Goal: Task Accomplishment & Management: Complete application form

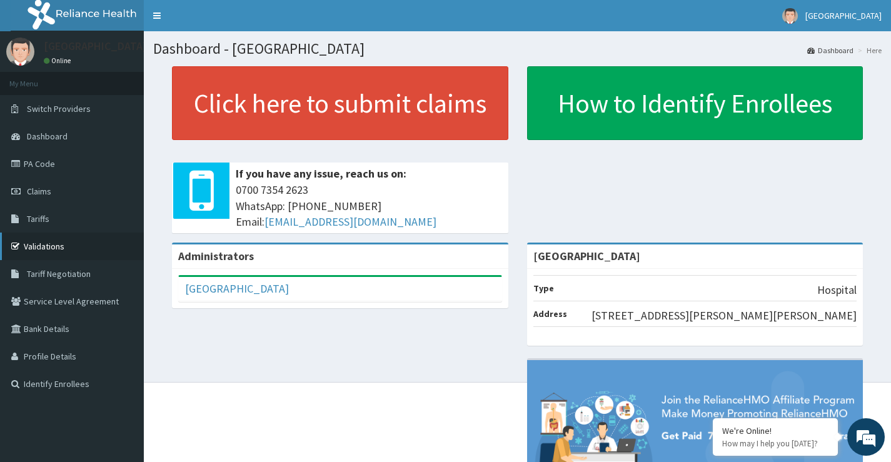
click at [79, 246] on link "Validations" at bounding box center [72, 247] width 144 height 28
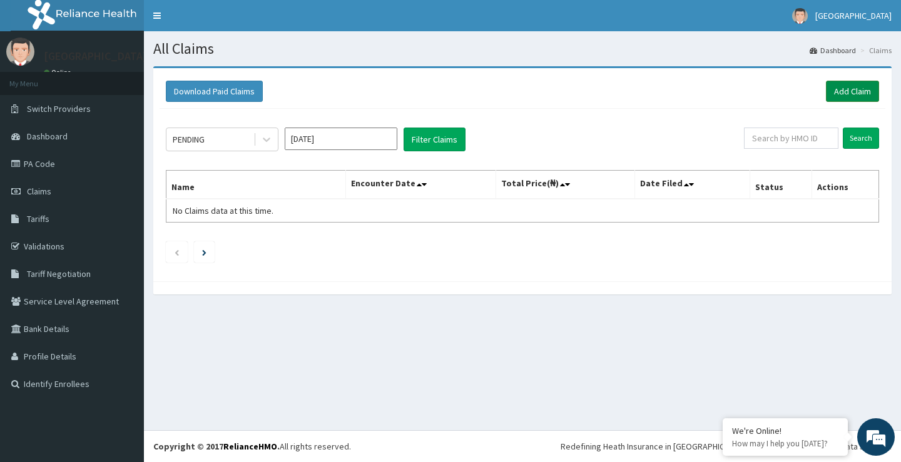
click at [847, 85] on link "Add Claim" at bounding box center [852, 91] width 53 height 21
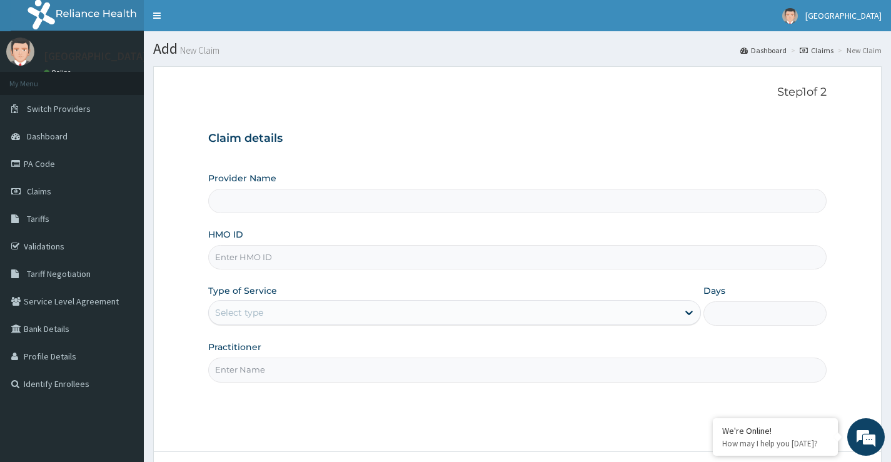
type input "[GEOGRAPHIC_DATA]"
click at [338, 258] on input "HMO ID" at bounding box center [517, 257] width 619 height 24
type input "avl/10349/b"
click at [279, 308] on div "Select type" at bounding box center [443, 313] width 469 height 20
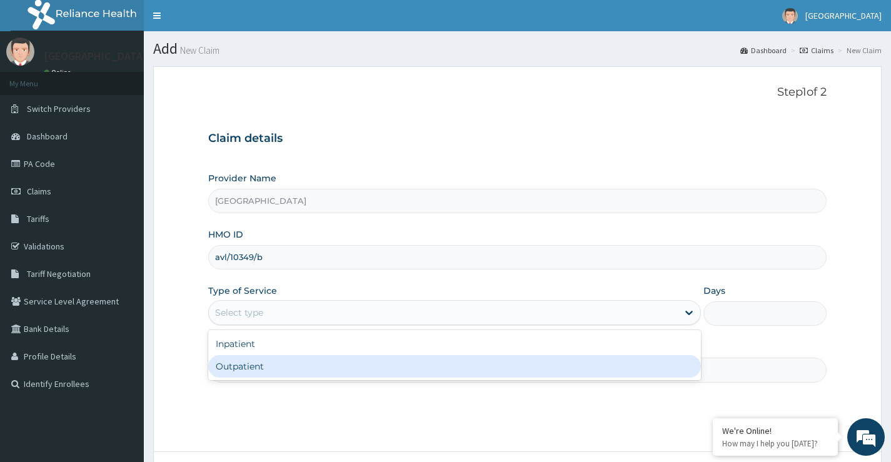
click at [263, 375] on div "Outpatient" at bounding box center [454, 366] width 493 height 23
type input "1"
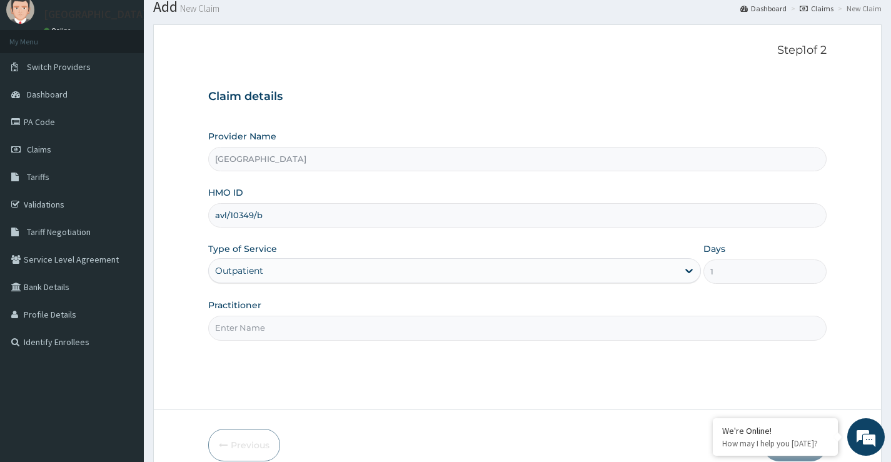
scroll to position [63, 0]
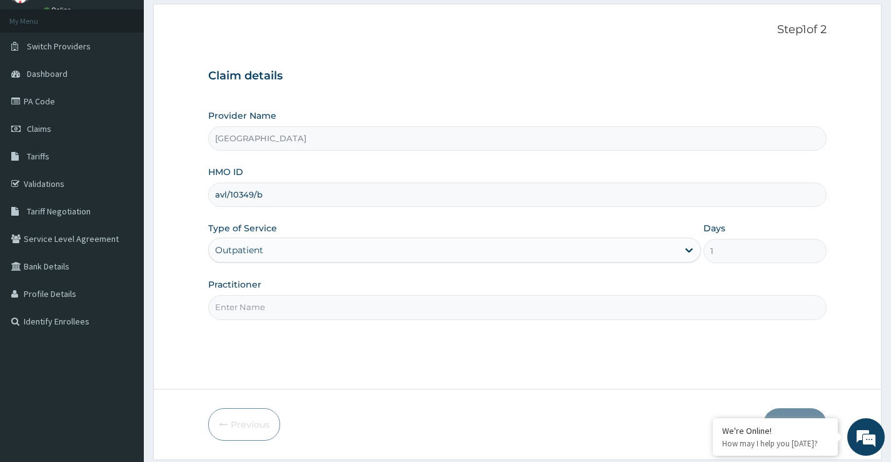
click at [246, 308] on input "Practitioner" at bounding box center [517, 307] width 619 height 24
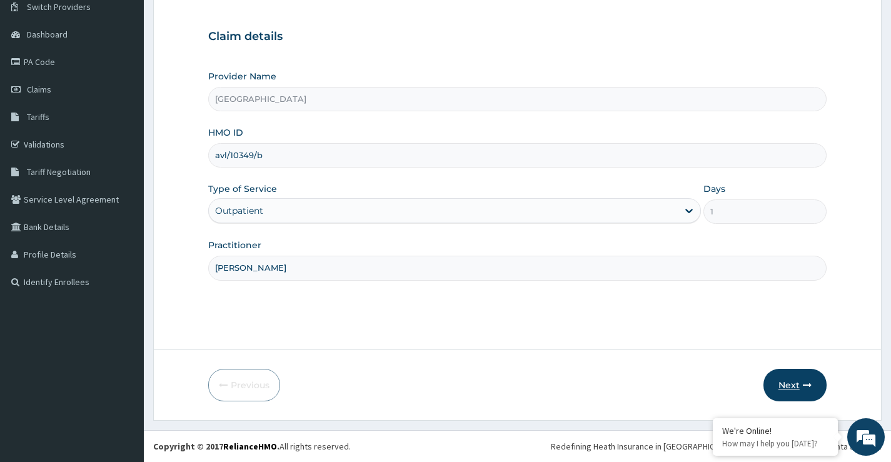
type input "[PERSON_NAME]"
click at [786, 387] on button "Next" at bounding box center [795, 385] width 63 height 33
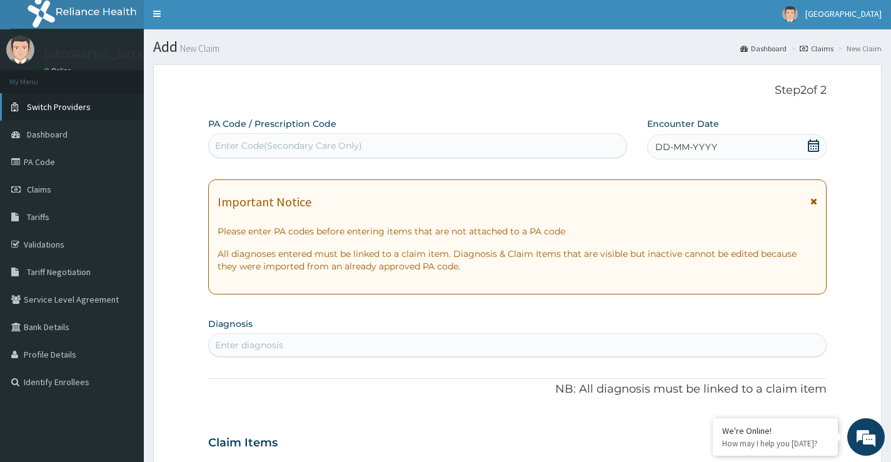
scroll to position [0, 0]
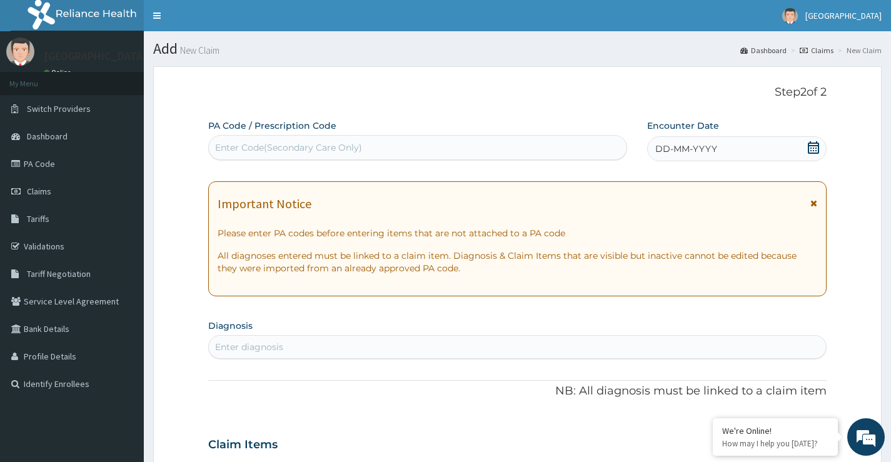
click at [814, 144] on icon at bounding box center [814, 147] width 13 height 13
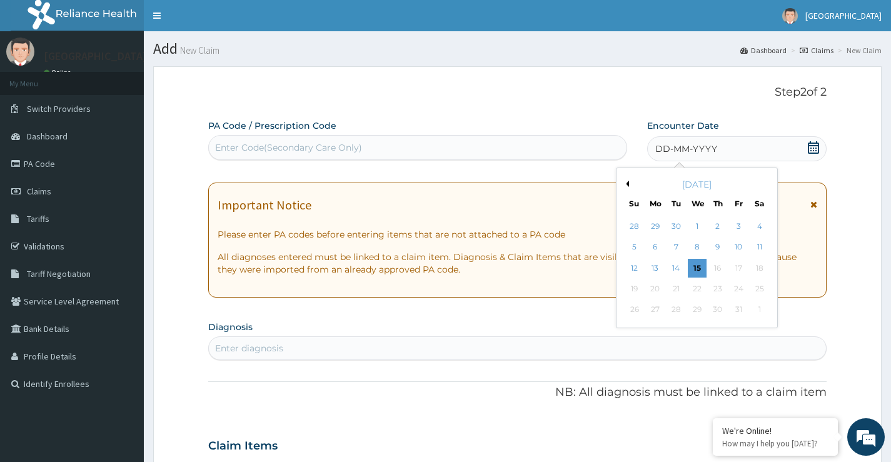
drag, startPoint x: 696, startPoint y: 265, endPoint x: 694, endPoint y: 259, distance: 6.5
click at [695, 265] on div "15" at bounding box center [696, 268] width 19 height 19
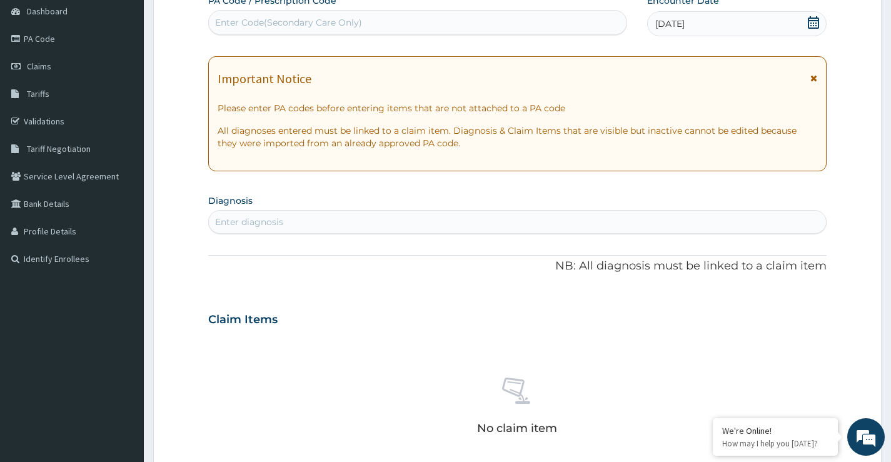
scroll to position [188, 0]
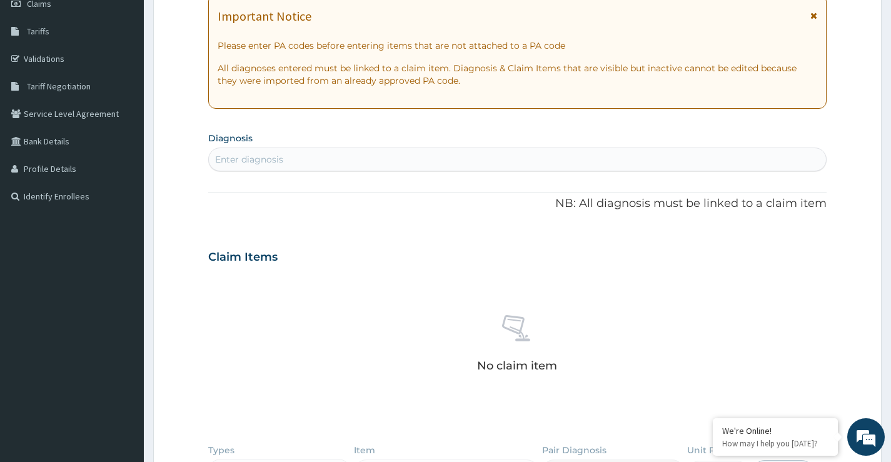
click at [342, 157] on div "Enter diagnosis" at bounding box center [517, 160] width 617 height 20
type input "p"
type input "n"
type input "[MEDICAL_DATA]"
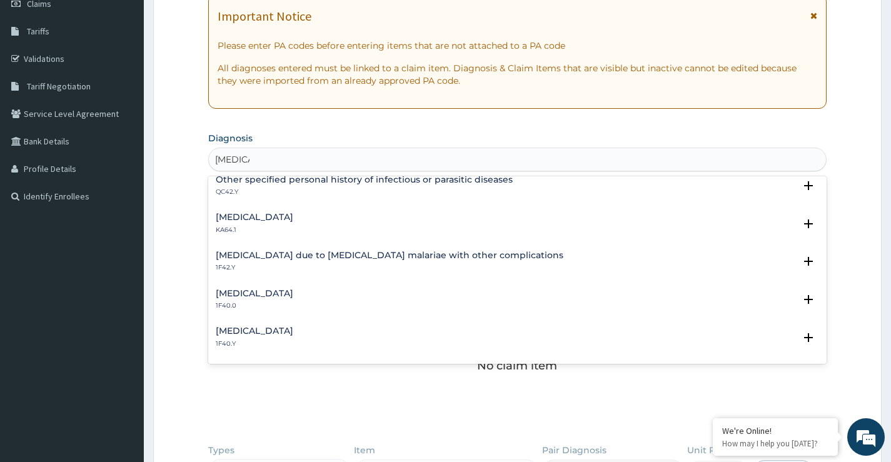
scroll to position [375, 0]
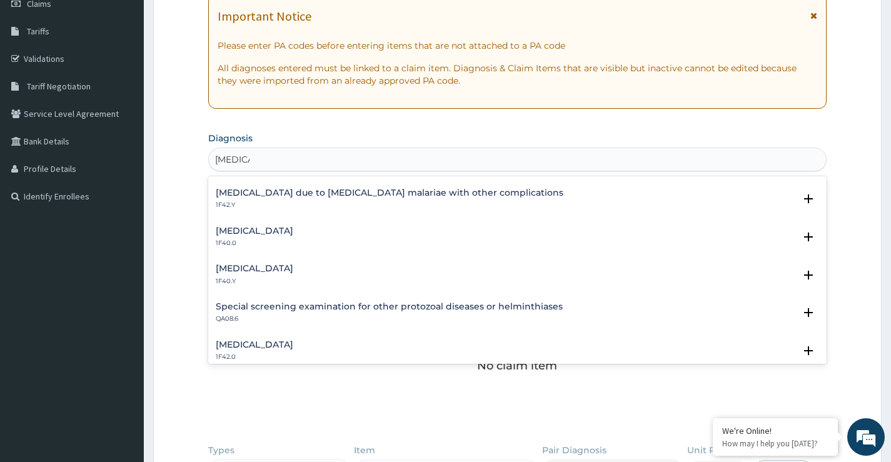
click at [293, 270] on h4 "[MEDICAL_DATA]" at bounding box center [255, 268] width 78 height 9
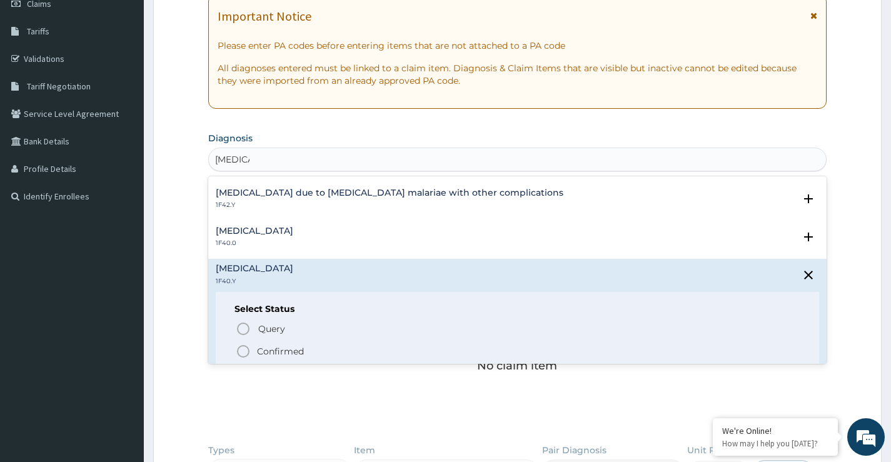
click at [242, 346] on circle "status option filled" at bounding box center [243, 351] width 11 height 11
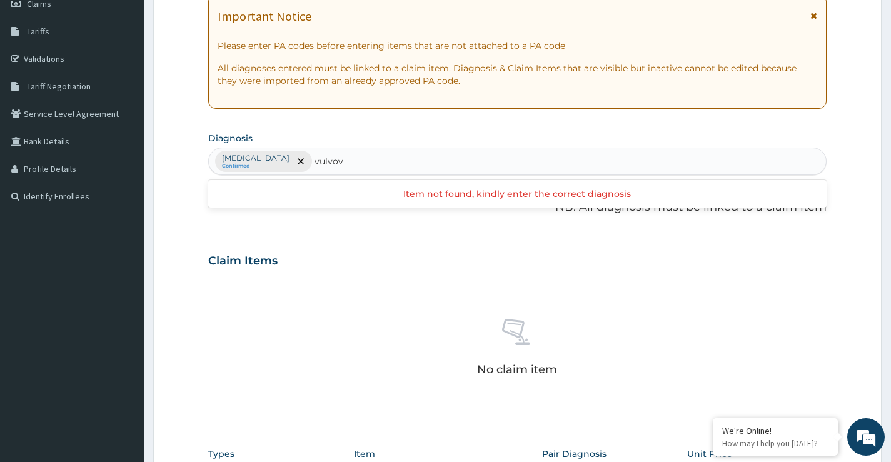
type input "vulvo"
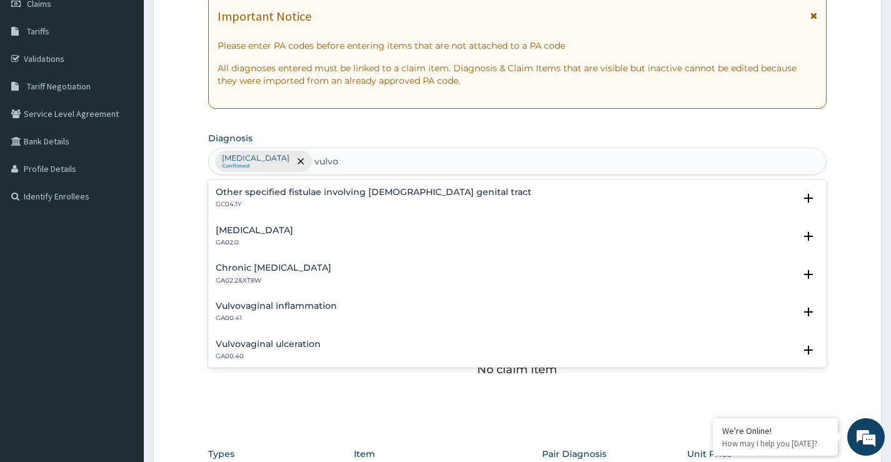
click at [268, 228] on h4 "[MEDICAL_DATA]" at bounding box center [255, 230] width 78 height 9
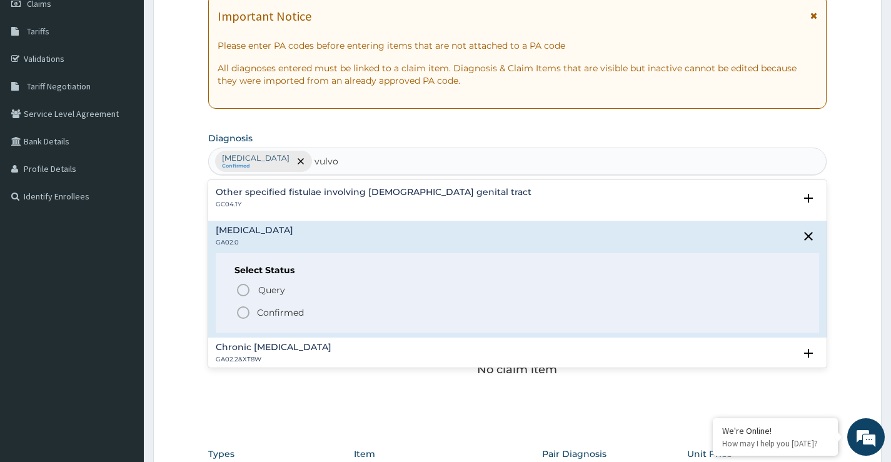
click at [240, 318] on icon "status option filled" at bounding box center [243, 312] width 15 height 15
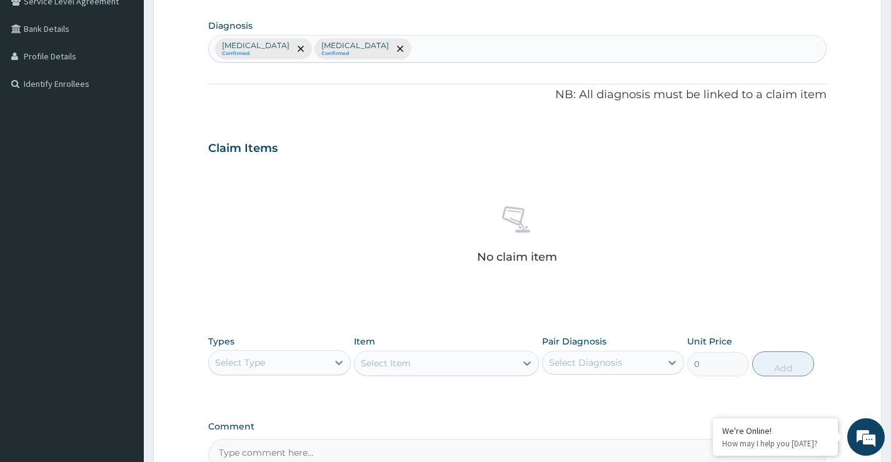
scroll to position [438, 0]
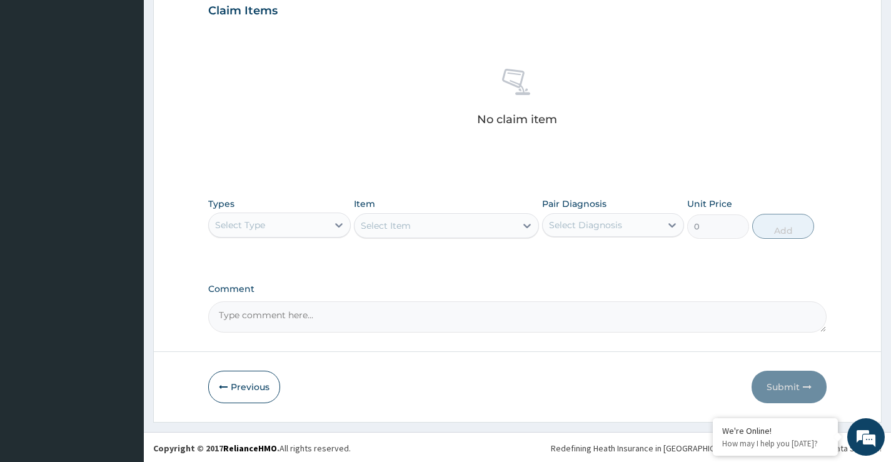
click at [313, 236] on div "Select Type" at bounding box center [279, 225] width 142 height 25
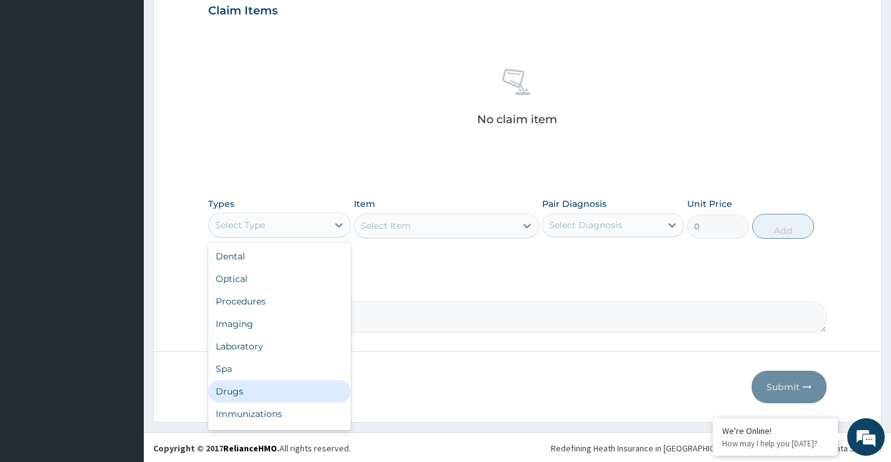
drag, startPoint x: 278, startPoint y: 390, endPoint x: 335, endPoint y: 360, distance: 63.8
click at [277, 390] on div "Drugs" at bounding box center [279, 391] width 142 height 23
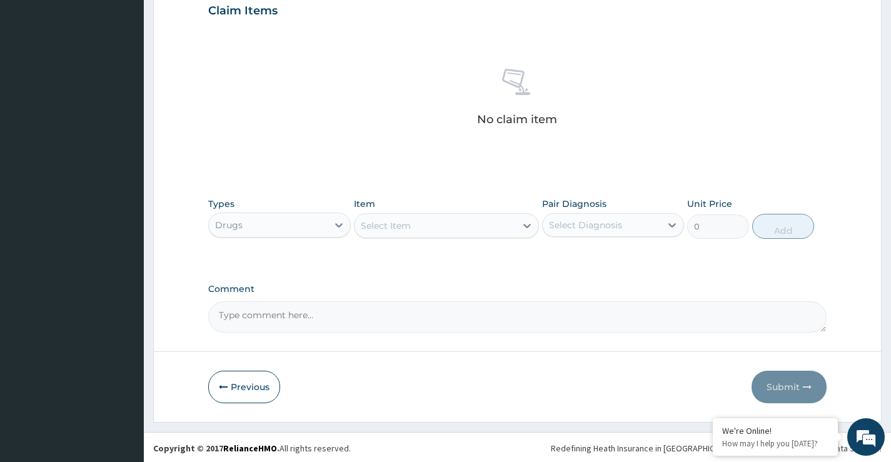
click at [491, 227] on div "Select Item" at bounding box center [436, 226] width 162 height 20
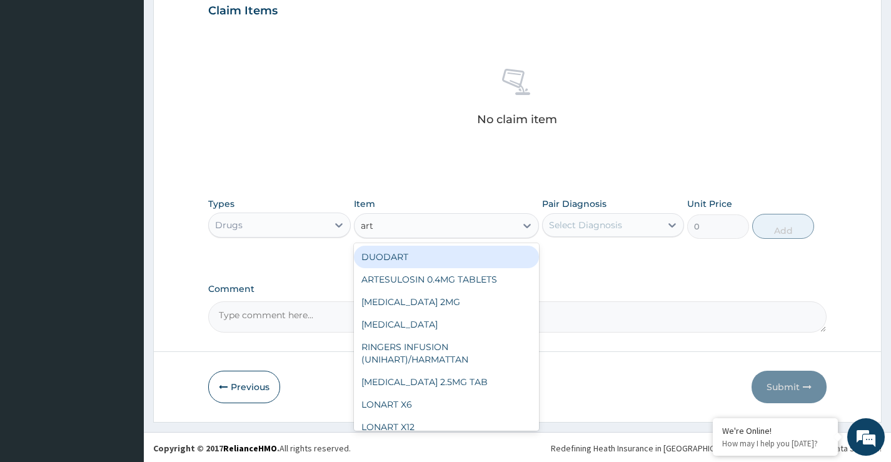
type input "arte"
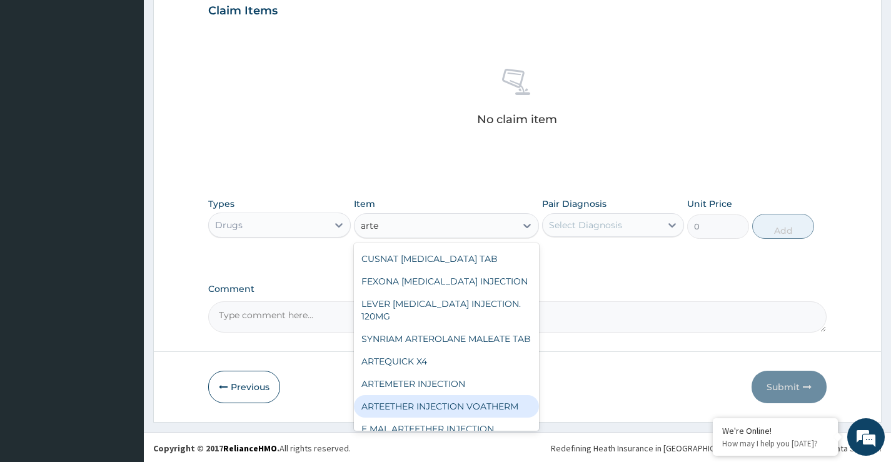
scroll to position [125, 0]
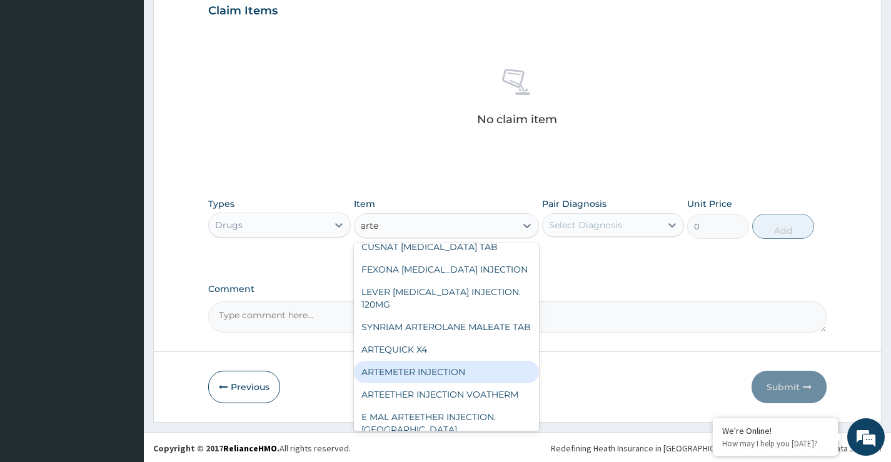
click at [447, 361] on div "ARTEMETER INJECTION" at bounding box center [447, 372] width 186 height 23
type input "946"
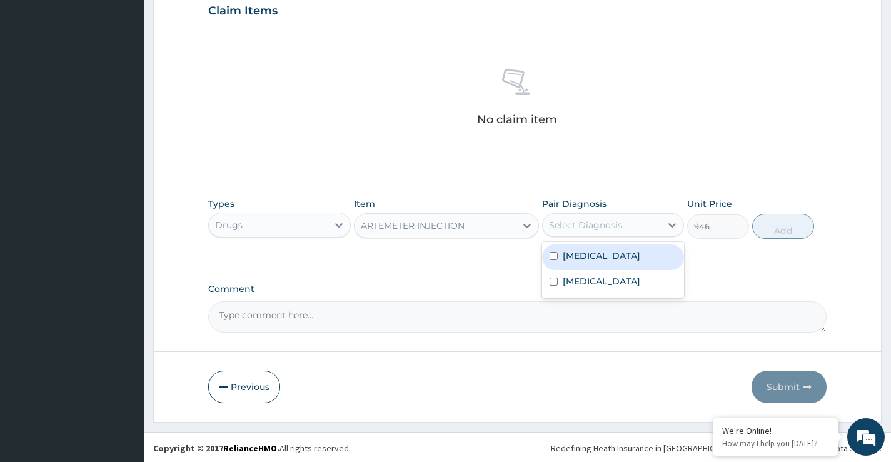
click at [631, 223] on div "Select Diagnosis" at bounding box center [602, 225] width 118 height 20
click at [602, 262] on label "[MEDICAL_DATA]" at bounding box center [602, 256] width 78 height 13
checkbox input "true"
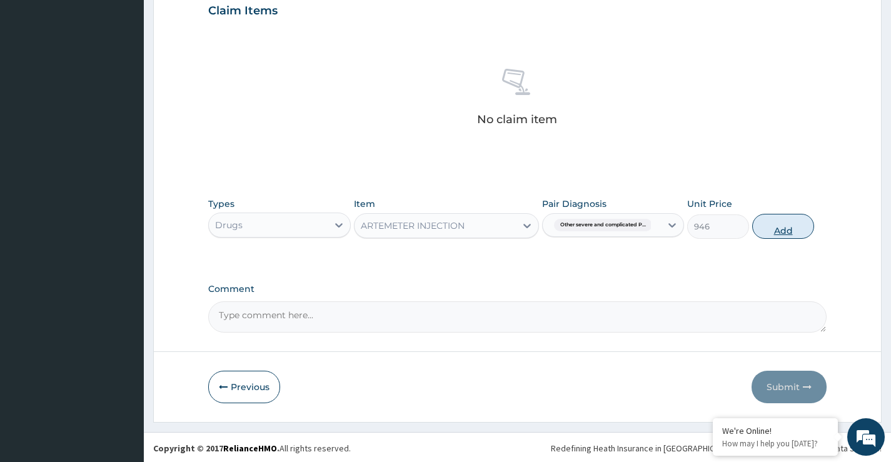
click at [793, 222] on button "Add" at bounding box center [784, 226] width 62 height 25
type input "0"
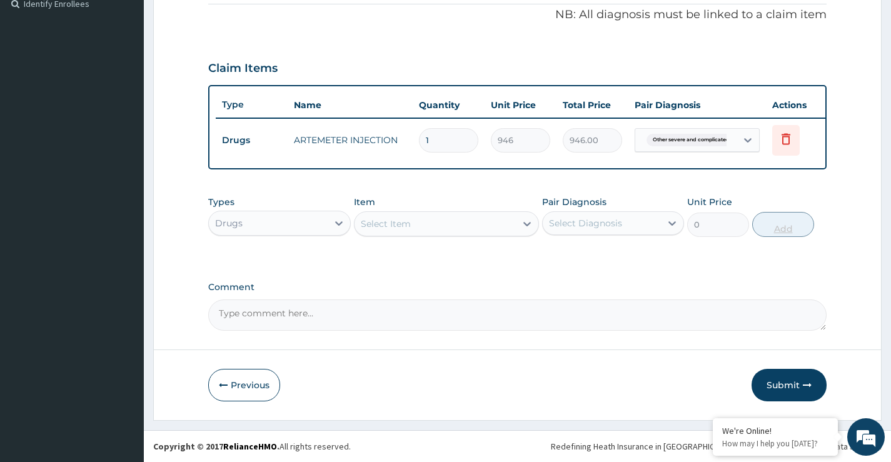
type input "0.00"
type input "6"
type input "5676.00"
type input "6"
click at [484, 227] on div "Select Item" at bounding box center [436, 224] width 162 height 20
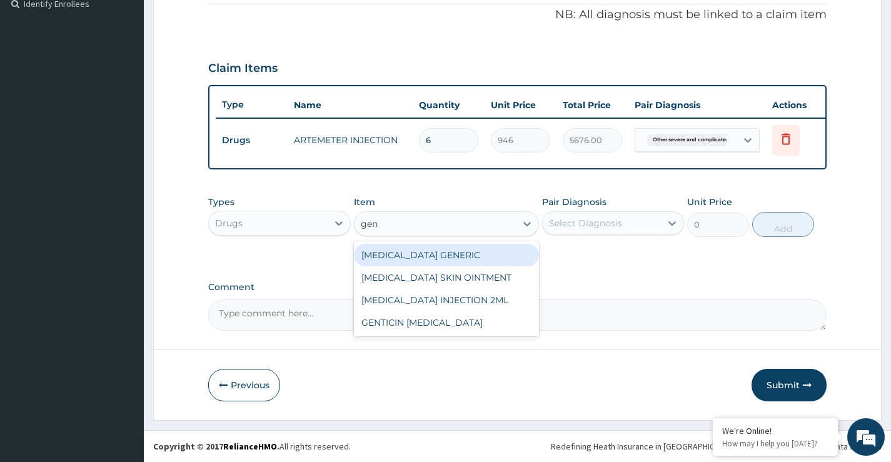
type input "gent"
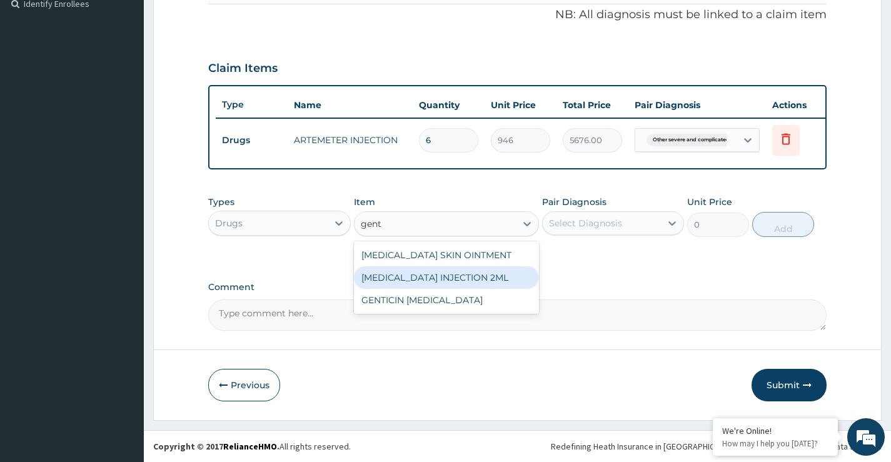
click at [478, 281] on div "[MEDICAL_DATA] INJECTION 2ML" at bounding box center [447, 277] width 186 height 23
type input "500"
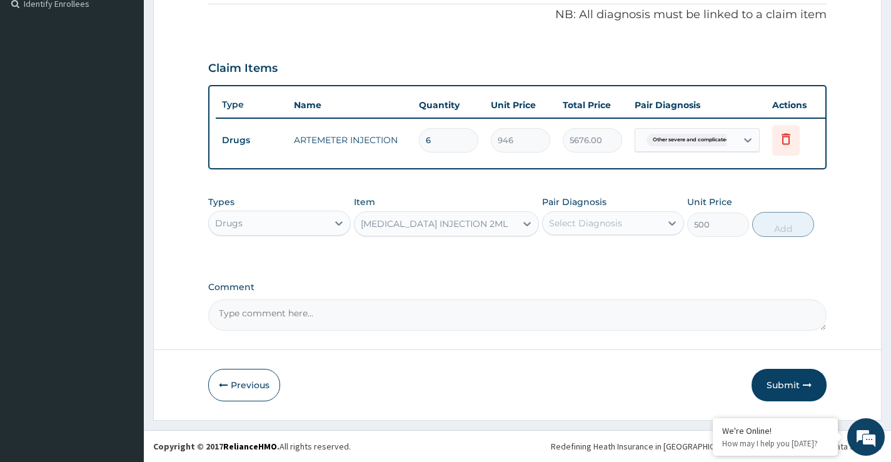
click at [626, 228] on div "Select Diagnosis" at bounding box center [602, 223] width 118 height 20
click at [616, 260] on label "[MEDICAL_DATA]" at bounding box center [602, 254] width 78 height 13
checkbox input "false"
drag, startPoint x: 606, startPoint y: 317, endPoint x: 707, endPoint y: 260, distance: 116.2
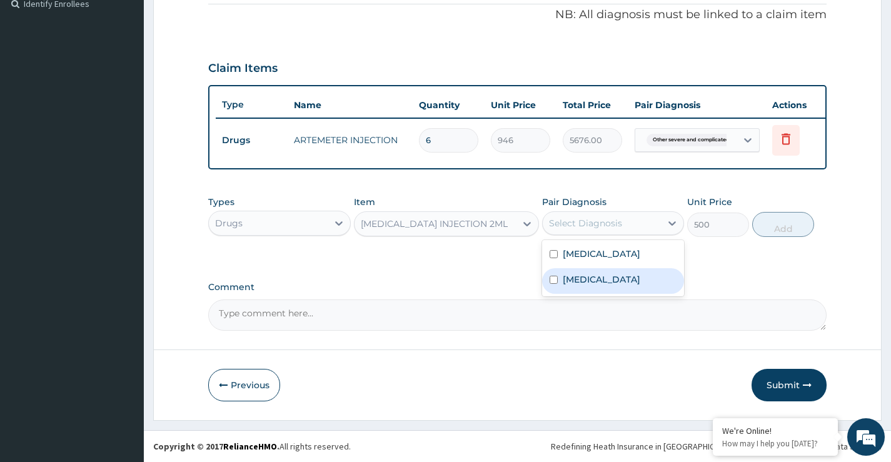
click at [605, 286] on label "[MEDICAL_DATA]" at bounding box center [602, 279] width 78 height 13
checkbox input "true"
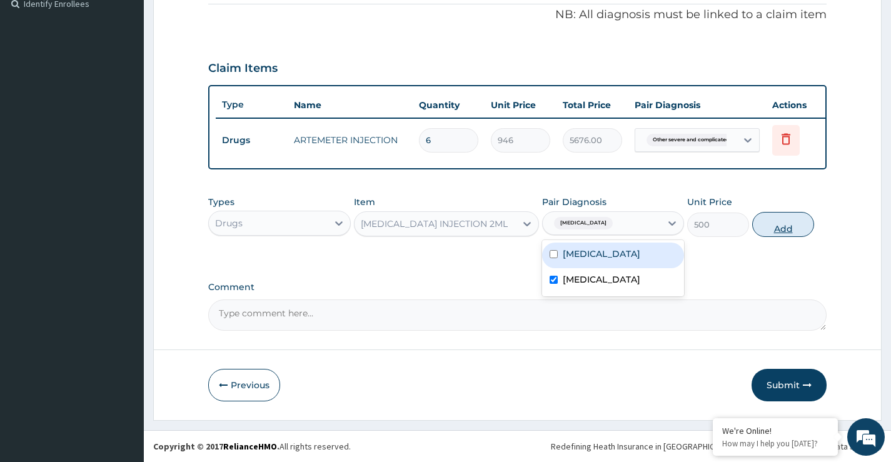
click at [782, 225] on button "Add" at bounding box center [784, 224] width 62 height 25
type input "0"
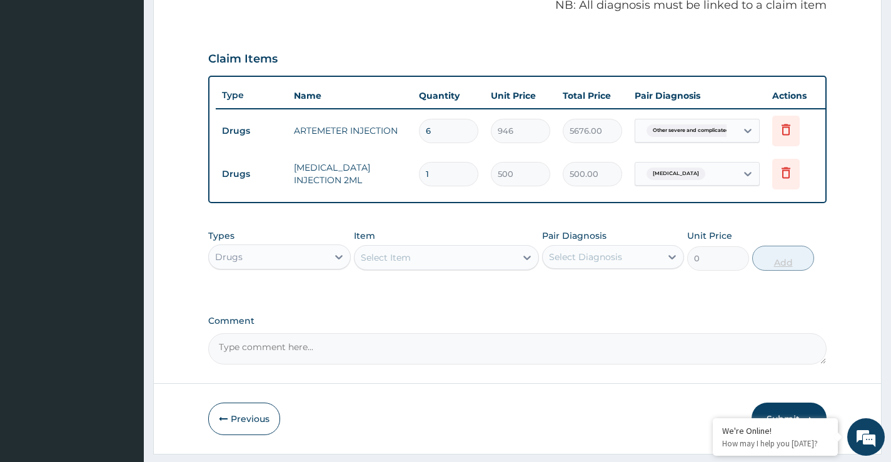
type input "0.00"
type input "3"
type input "1500.00"
type input "3"
click at [409, 264] on div "Select Item" at bounding box center [386, 257] width 50 height 13
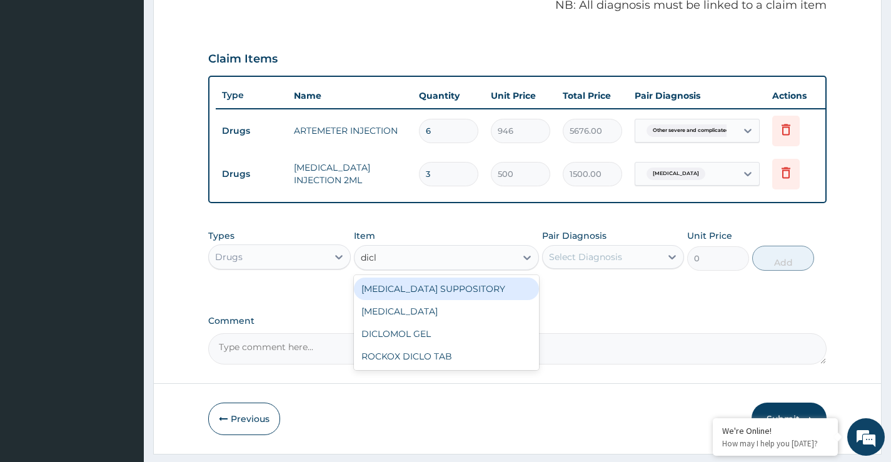
type input "diclo"
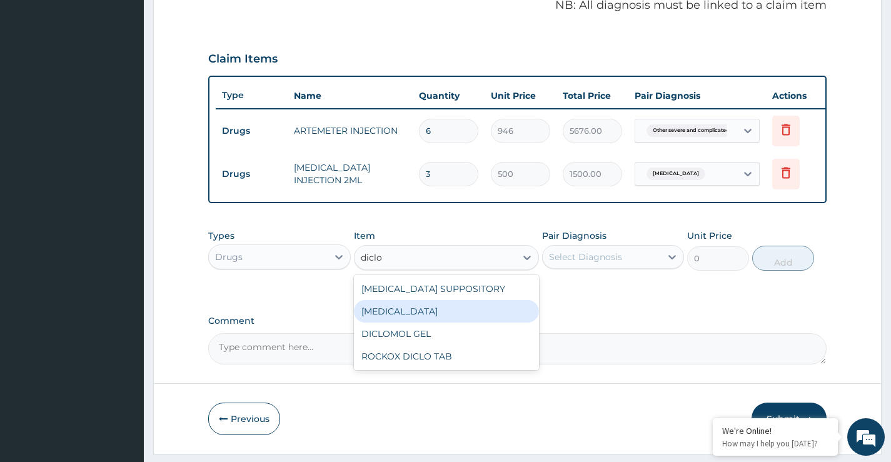
click at [444, 322] on div "[MEDICAL_DATA]" at bounding box center [447, 311] width 186 height 23
type input "591.25"
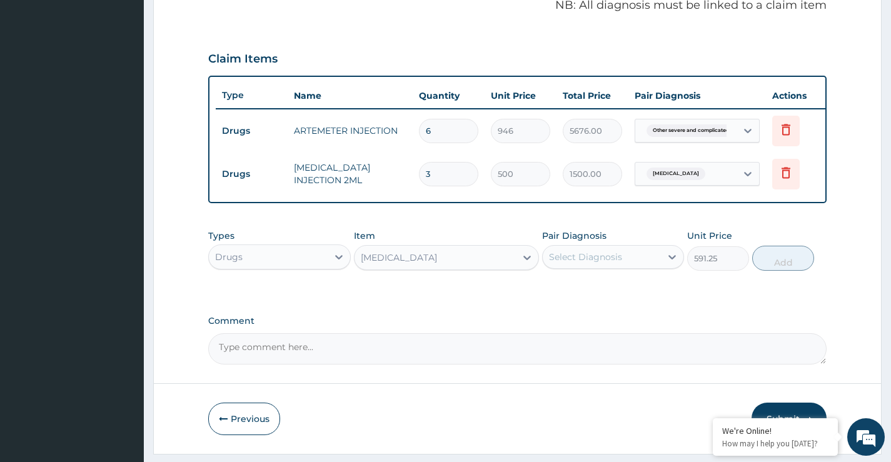
click at [608, 263] on div "Select Diagnosis" at bounding box center [585, 257] width 73 height 13
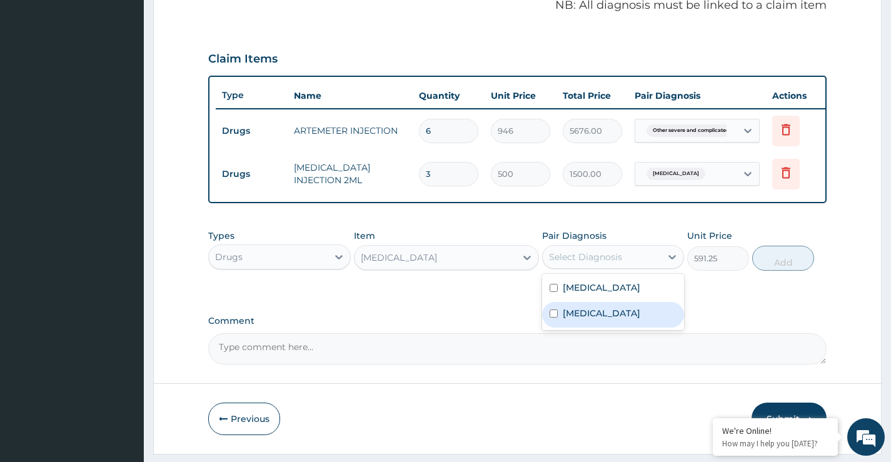
click at [595, 328] on div "[MEDICAL_DATA]" at bounding box center [613, 315] width 142 height 26
checkbox input "true"
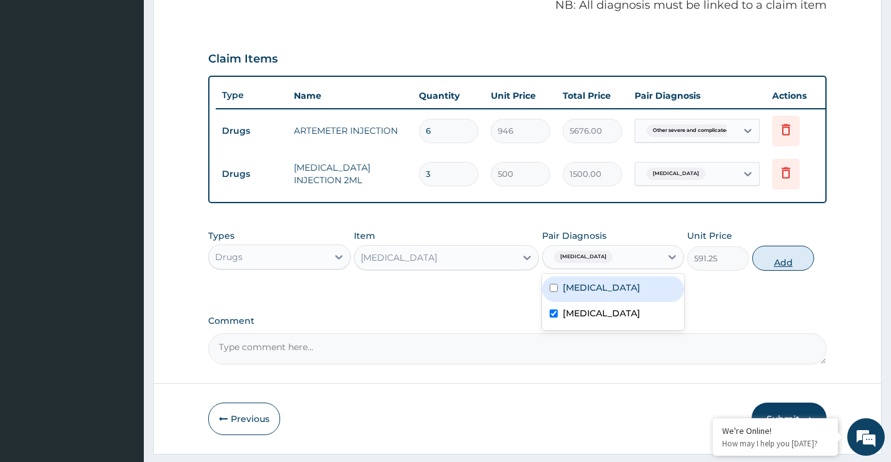
click at [781, 260] on button "Add" at bounding box center [784, 258] width 62 height 25
type input "0"
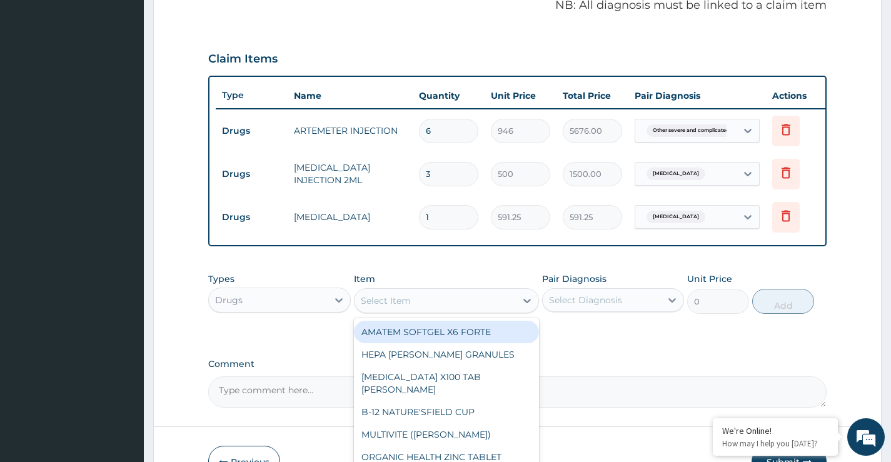
click at [451, 298] on div "Select Item" at bounding box center [447, 300] width 186 height 25
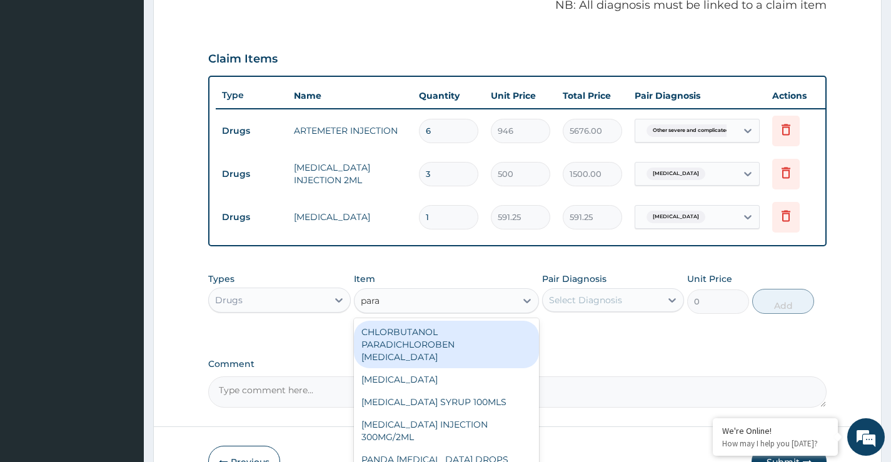
type input "parac"
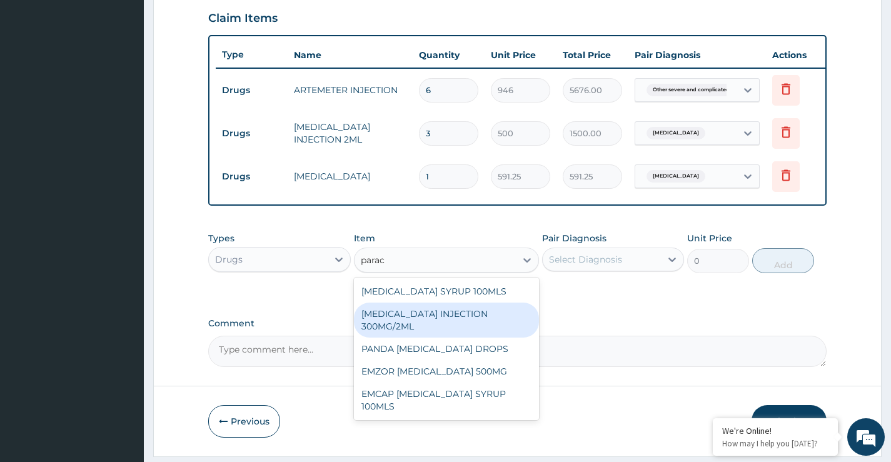
scroll to position [452, 0]
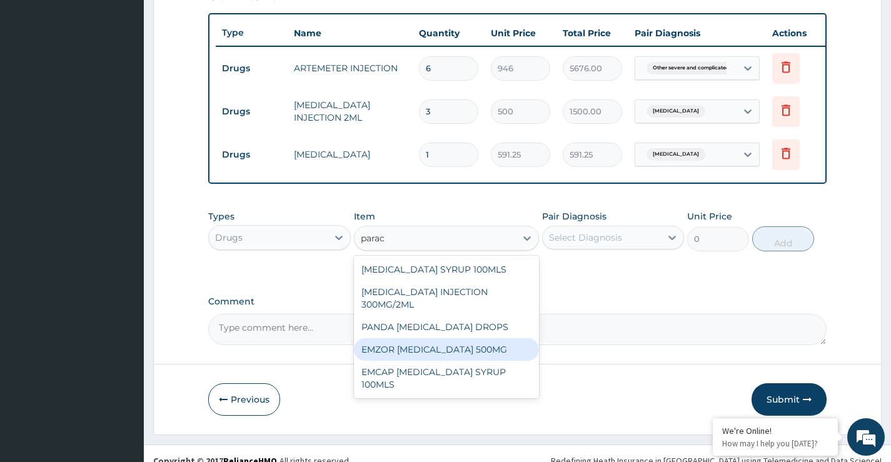
click at [460, 361] on div "EMZOR [MEDICAL_DATA] 500MG" at bounding box center [447, 349] width 186 height 23
type input "30"
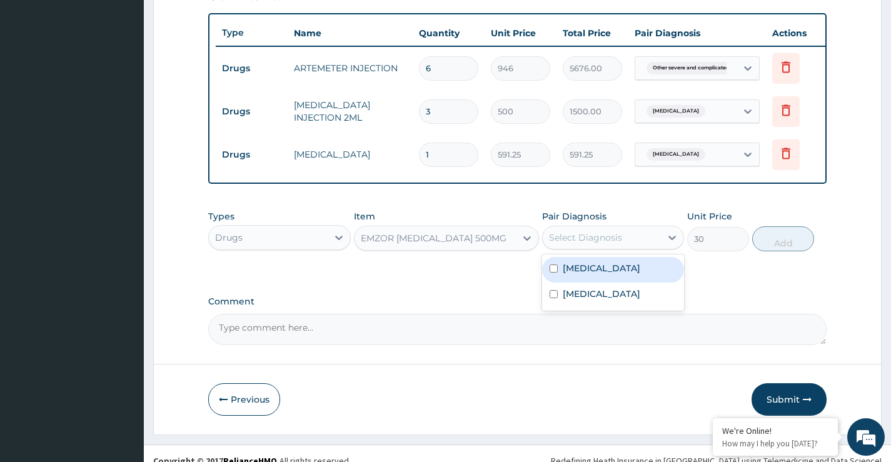
click at [649, 248] on div "Select Diagnosis" at bounding box center [602, 238] width 118 height 20
click at [615, 275] on label "[MEDICAL_DATA]" at bounding box center [602, 268] width 78 height 13
checkbox input "true"
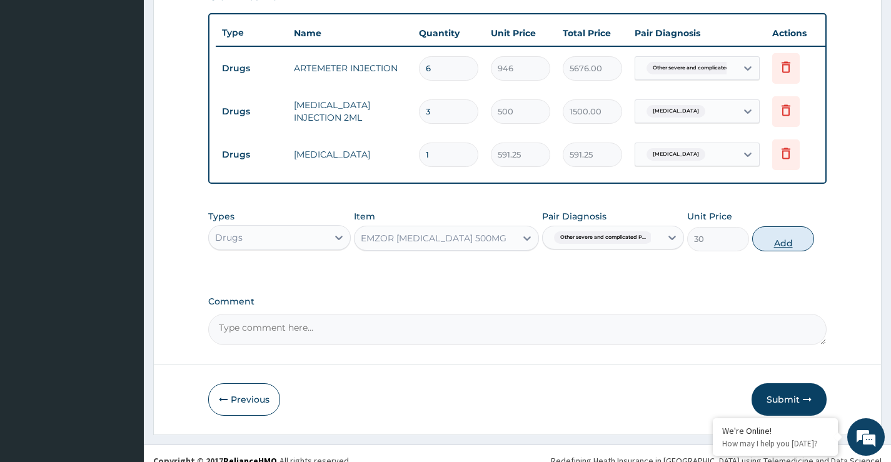
click at [789, 251] on button "Add" at bounding box center [784, 238] width 62 height 25
type input "0"
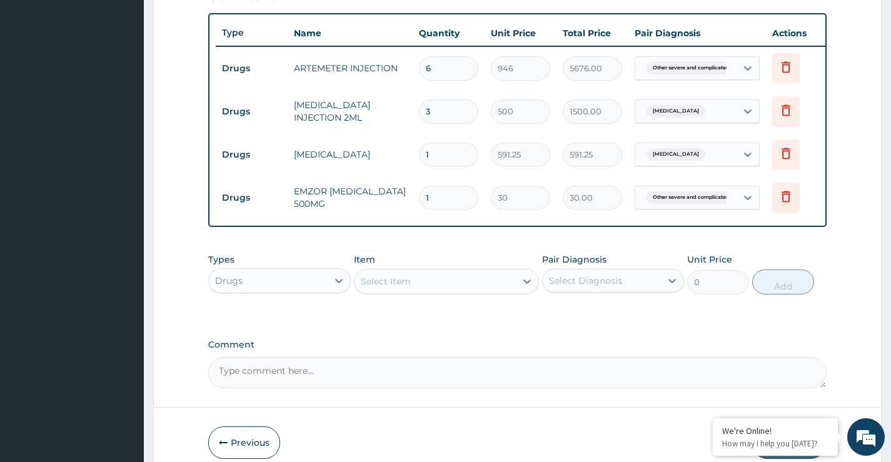
type input "18"
type input "540.00"
type input "18"
click at [327, 287] on div "Drugs" at bounding box center [268, 281] width 118 height 20
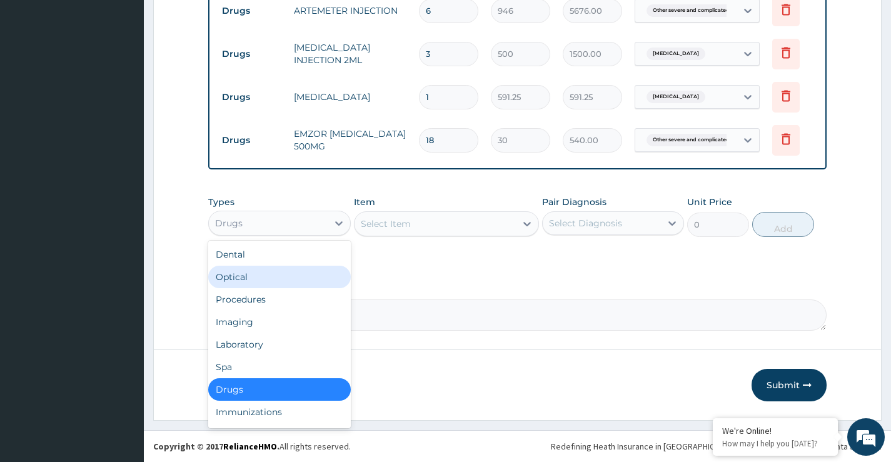
scroll to position [519, 0]
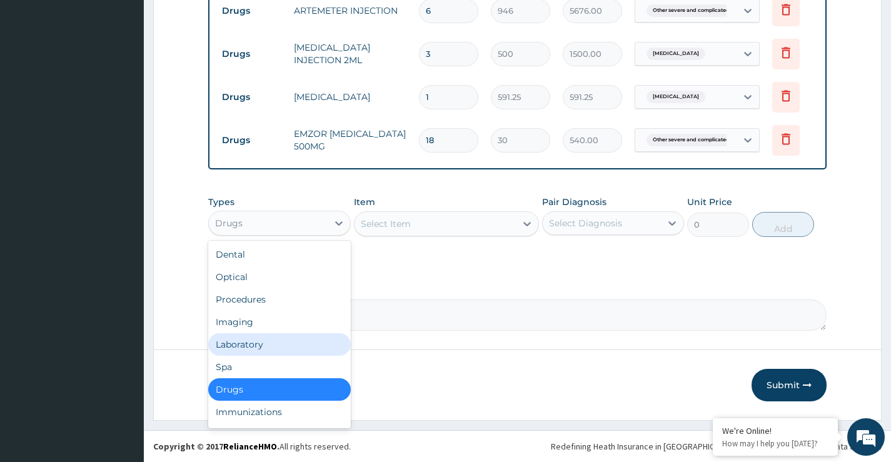
click at [286, 348] on div "Laboratory" at bounding box center [279, 344] width 142 height 23
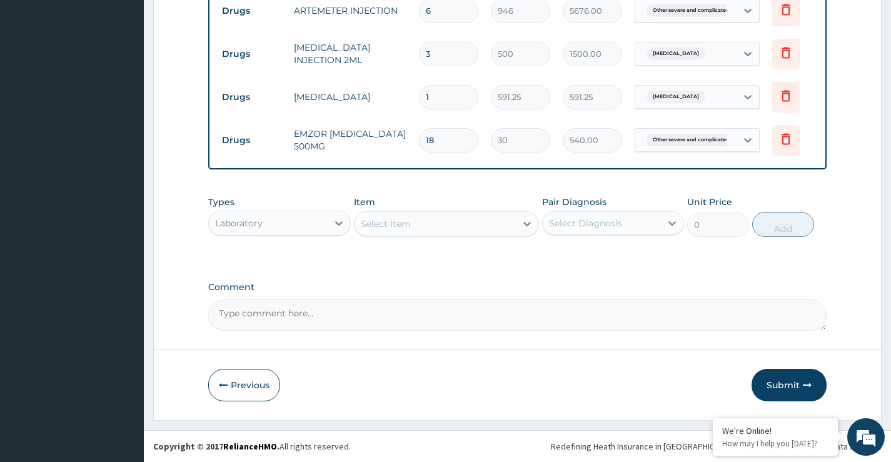
click at [465, 230] on div "Select Item" at bounding box center [436, 224] width 162 height 20
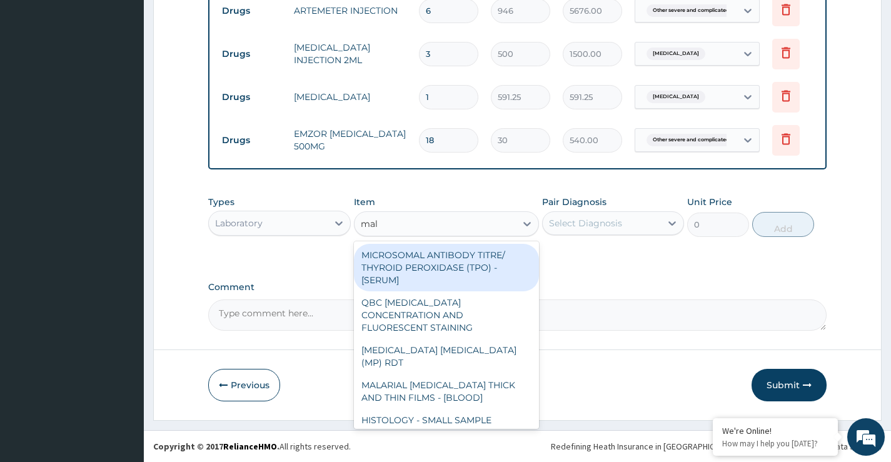
type input "mala"
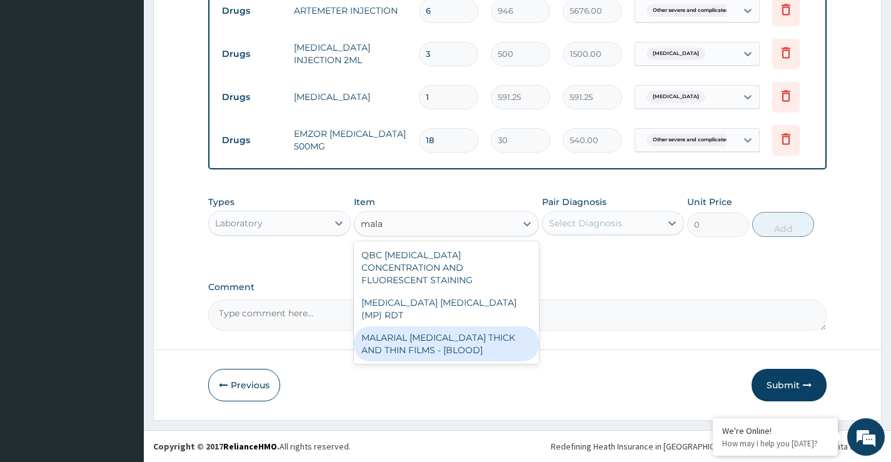
click at [459, 327] on div "MALARIAL [MEDICAL_DATA] THICK AND THIN FILMS - [BLOOD]" at bounding box center [447, 344] width 186 height 35
type input "2000"
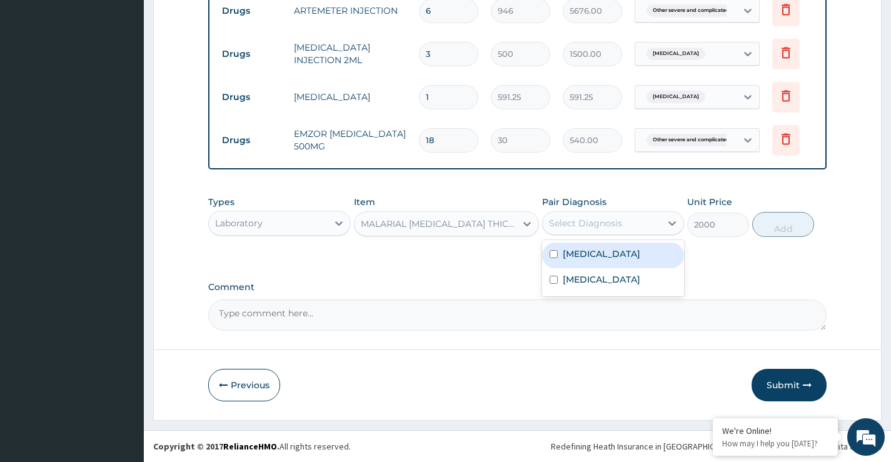
click at [625, 222] on div "Select Diagnosis" at bounding box center [602, 223] width 118 height 20
drag, startPoint x: 591, startPoint y: 294, endPoint x: 683, endPoint y: 260, distance: 98.0
click at [590, 260] on label "[MEDICAL_DATA]" at bounding box center [602, 254] width 78 height 13
checkbox input "true"
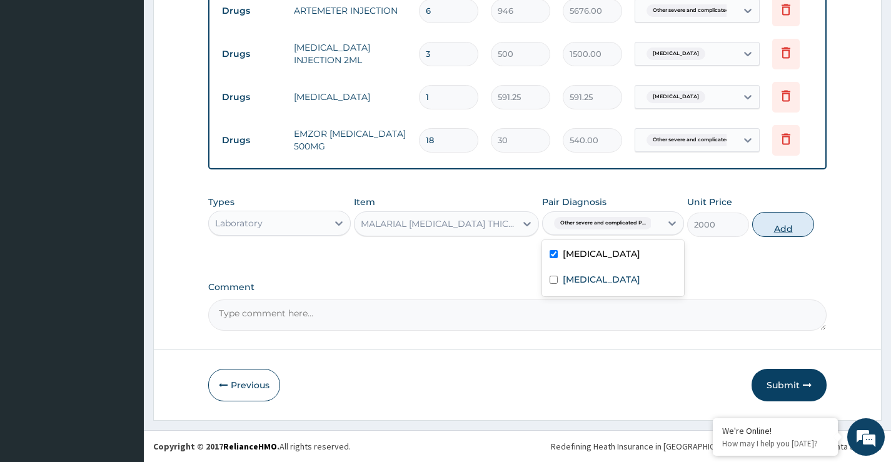
click at [796, 223] on button "Add" at bounding box center [784, 224] width 62 height 25
type input "0"
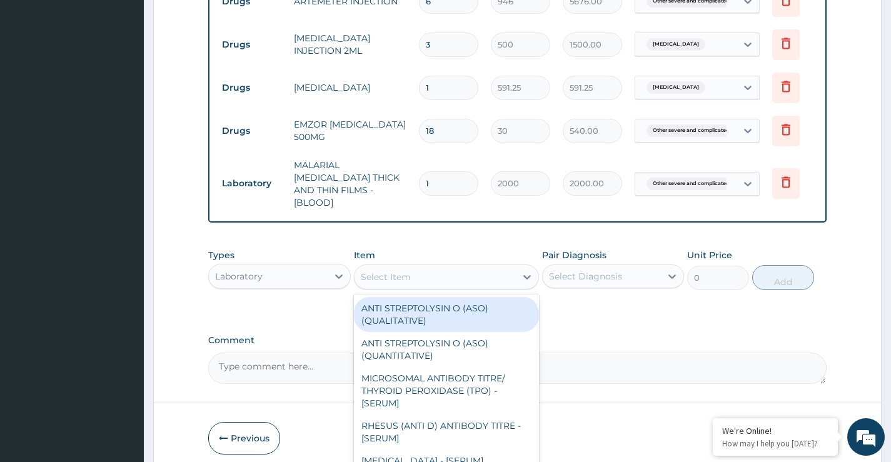
click at [449, 273] on div "Select Item" at bounding box center [436, 277] width 162 height 20
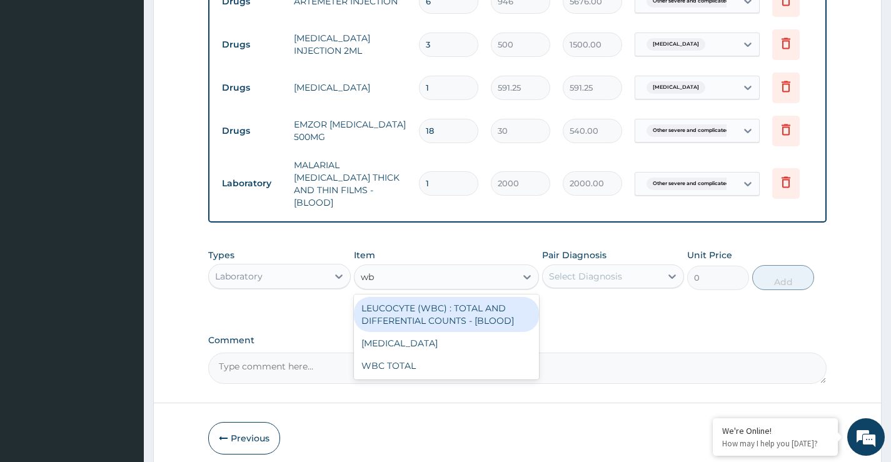
type input "wbc"
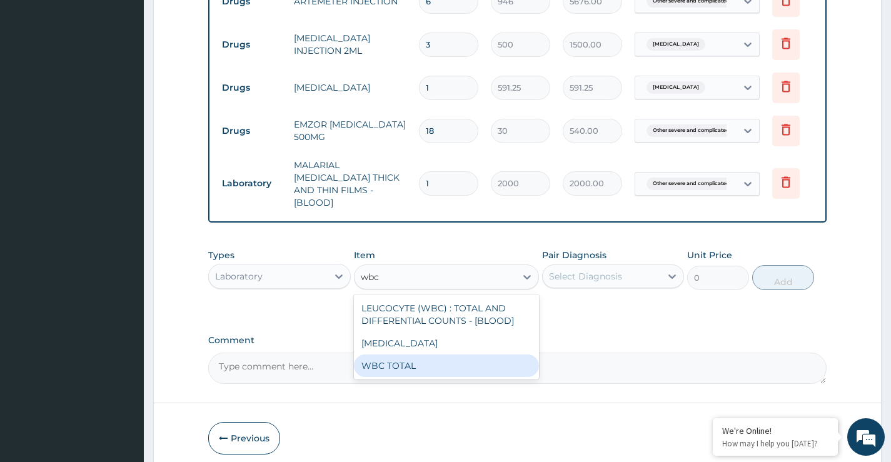
click at [427, 356] on div "WBC TOTAL" at bounding box center [447, 366] width 186 height 23
type input "3225"
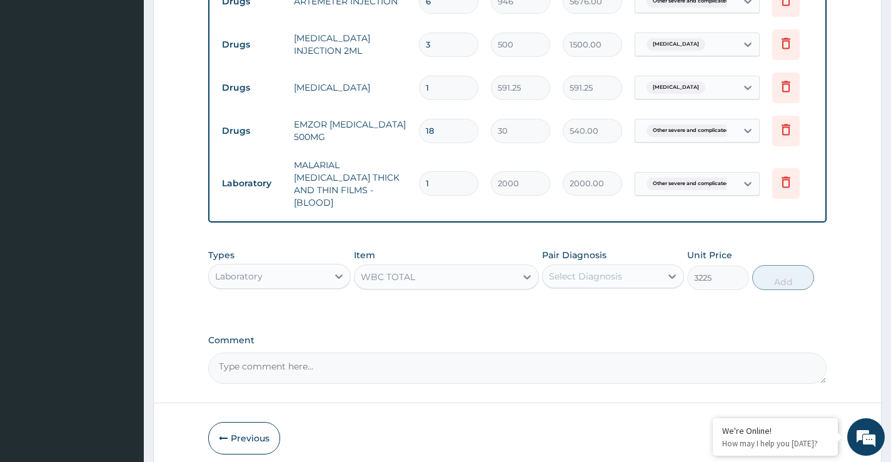
click at [591, 283] on div "Select Diagnosis" at bounding box center [613, 277] width 142 height 24
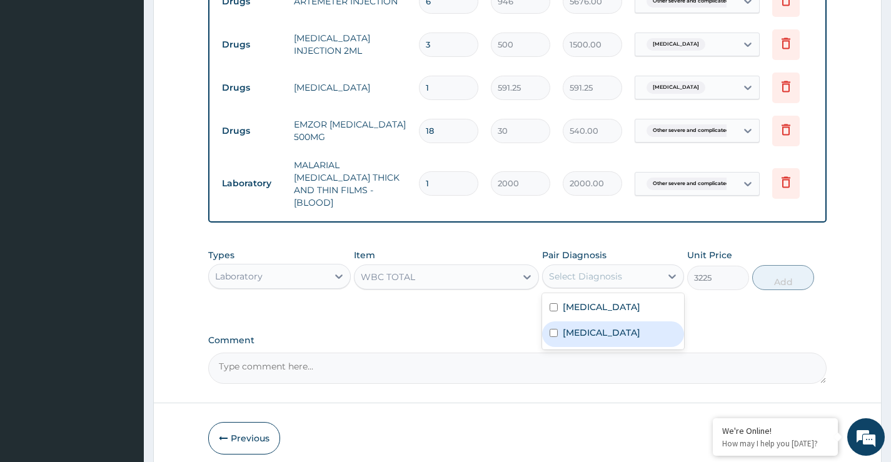
click at [586, 347] on div "[MEDICAL_DATA]" at bounding box center [613, 335] width 142 height 26
checkbox input "true"
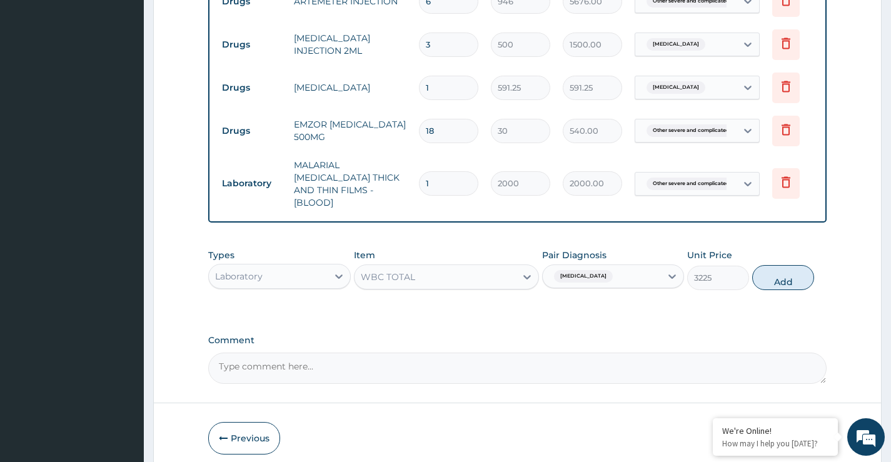
drag, startPoint x: 793, startPoint y: 271, endPoint x: 722, endPoint y: 273, distance: 71.3
click at [789, 271] on button "Add" at bounding box center [784, 277] width 62 height 25
type input "0"
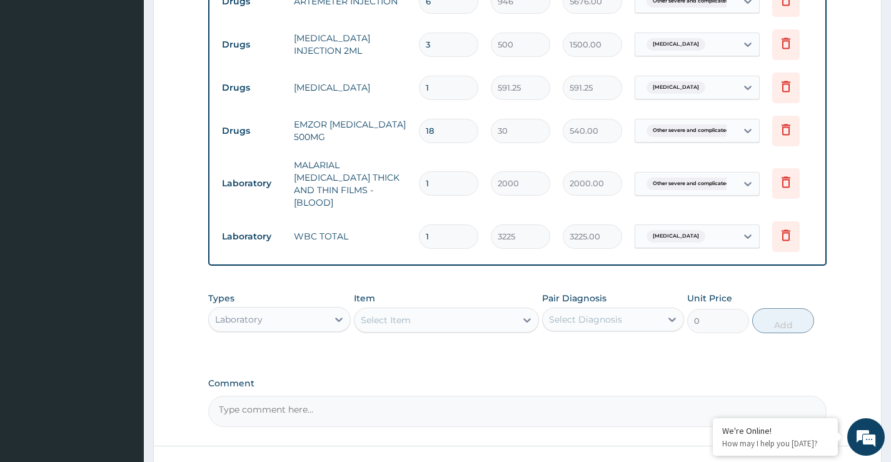
click at [497, 318] on div "Select Item" at bounding box center [436, 320] width 162 height 20
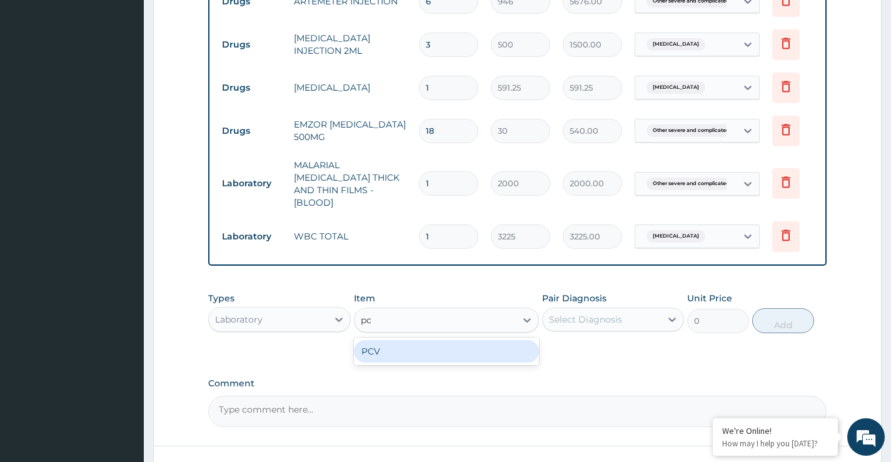
type input "pcv"
click at [495, 355] on div "PCV" at bounding box center [447, 351] width 186 height 23
type input "2150"
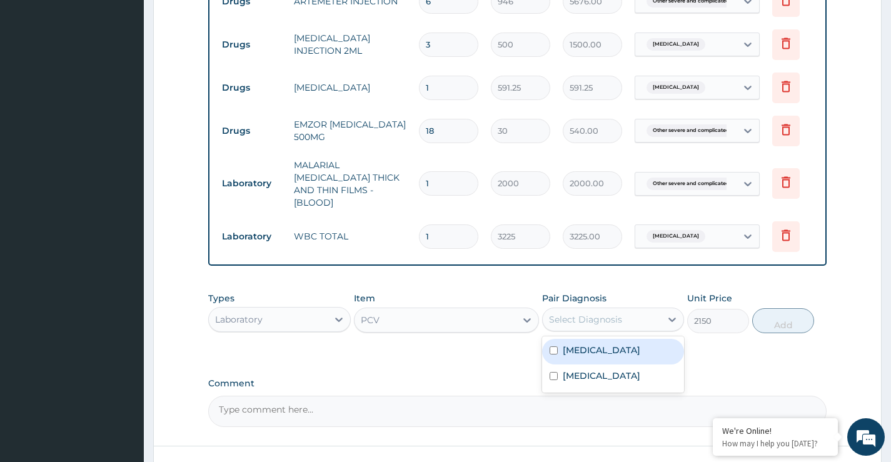
click at [580, 313] on div "Select Diagnosis" at bounding box center [585, 319] width 73 height 13
click at [587, 349] on label "[MEDICAL_DATA]" at bounding box center [602, 350] width 78 height 13
checkbox input "true"
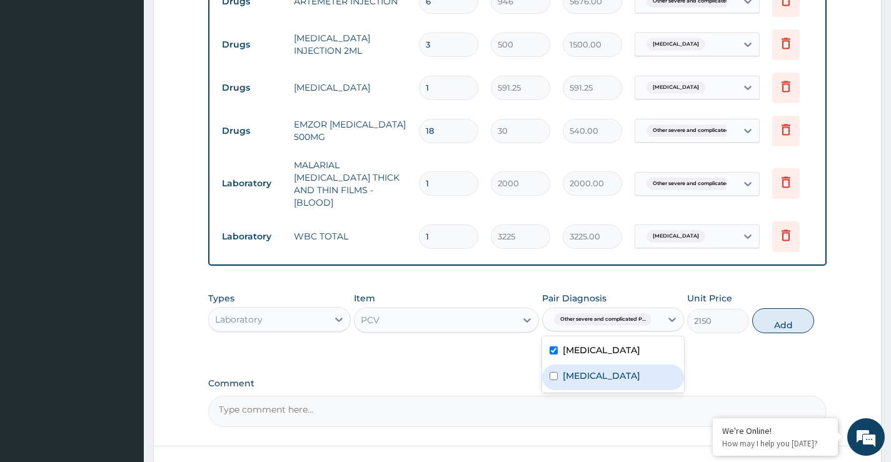
click at [582, 390] on div "[MEDICAL_DATA]" at bounding box center [613, 378] width 142 height 26
checkbox input "true"
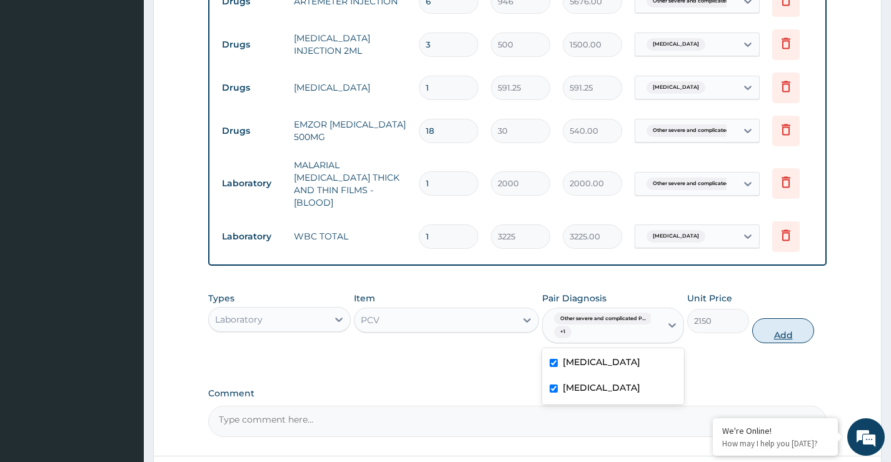
click at [792, 322] on button "Add" at bounding box center [784, 330] width 62 height 25
type input "0"
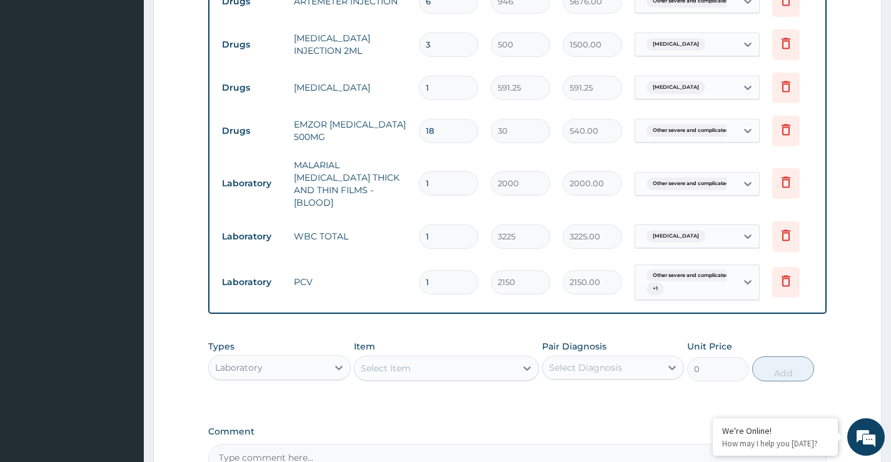
click at [283, 366] on div "Laboratory" at bounding box center [268, 368] width 118 height 20
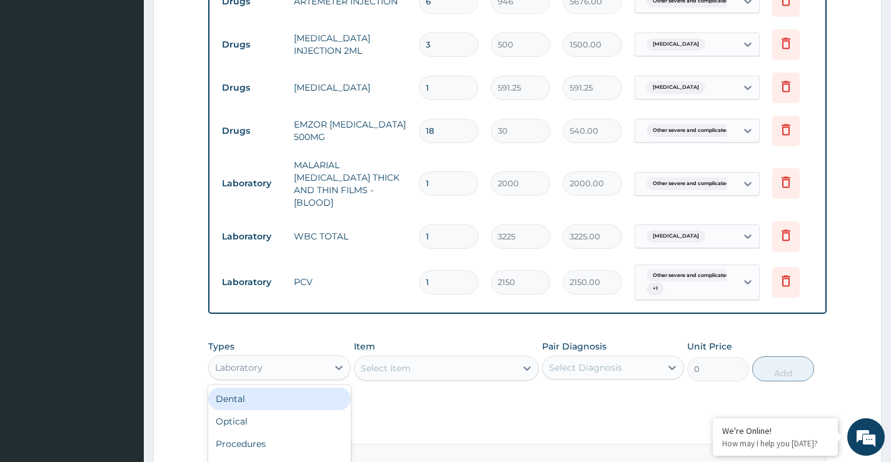
scroll to position [582, 0]
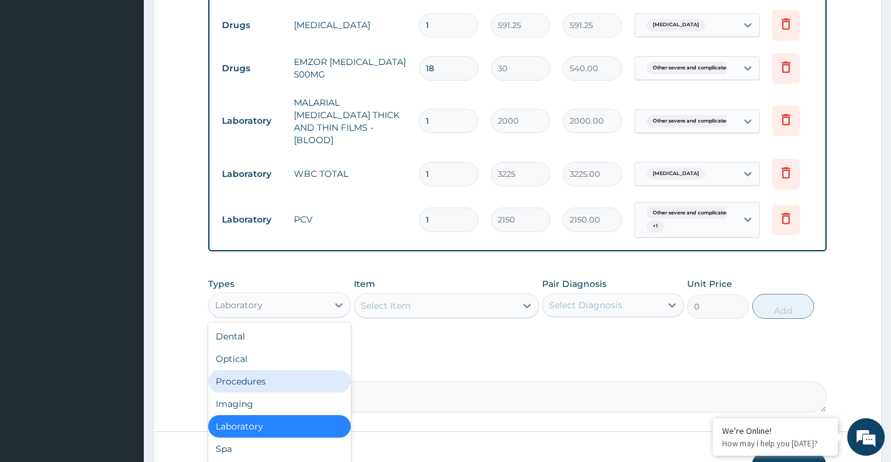
click at [280, 383] on div "Procedures" at bounding box center [279, 381] width 142 height 23
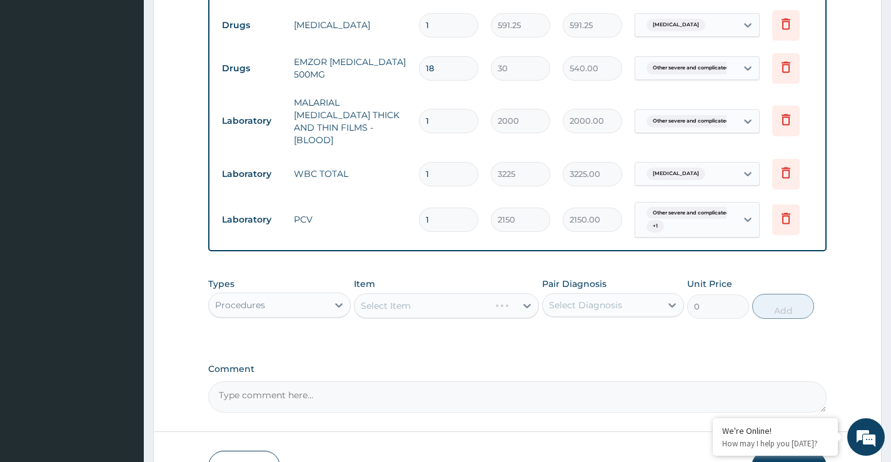
click at [453, 307] on div "Select Item" at bounding box center [447, 305] width 186 height 25
click at [453, 307] on div "Select Item" at bounding box center [436, 306] width 162 height 20
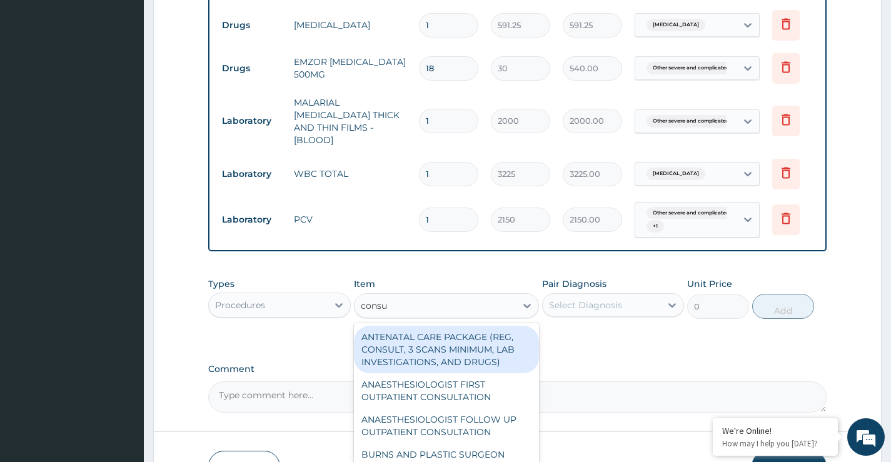
type input "consul"
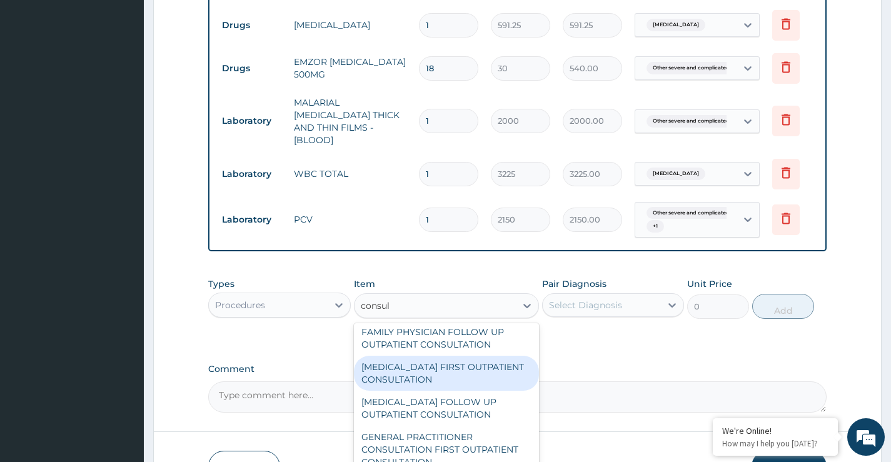
scroll to position [688, 0]
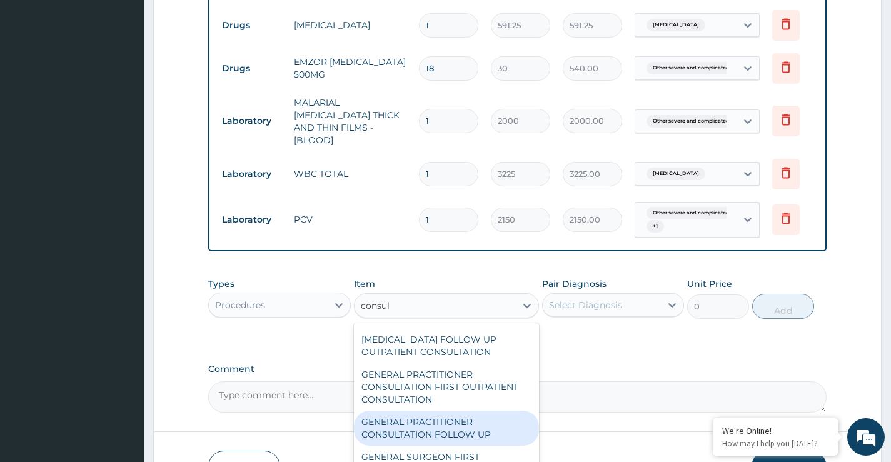
click at [476, 425] on div "GENERAL PRACTITIONER CONSULTATION FOLLOW UP" at bounding box center [447, 428] width 186 height 35
type input "2365"
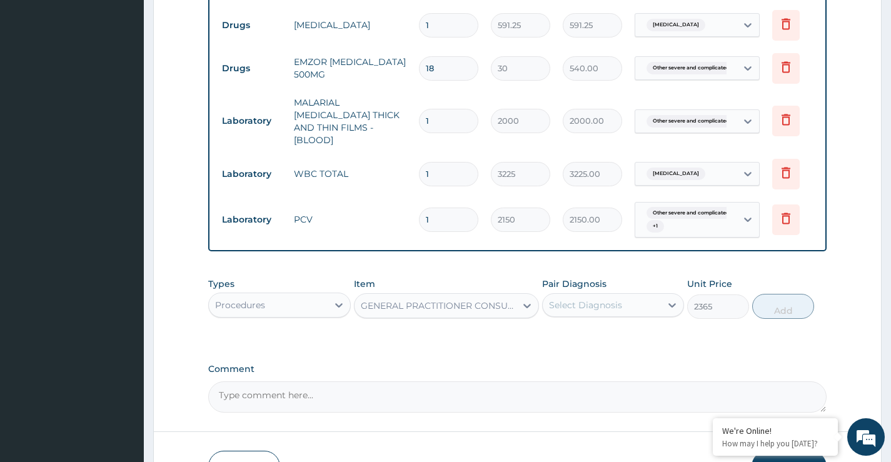
click at [603, 300] on div "Select Diagnosis" at bounding box center [585, 305] width 73 height 13
click at [596, 334] on label "[MEDICAL_DATA]" at bounding box center [602, 336] width 78 height 13
checkbox input "true"
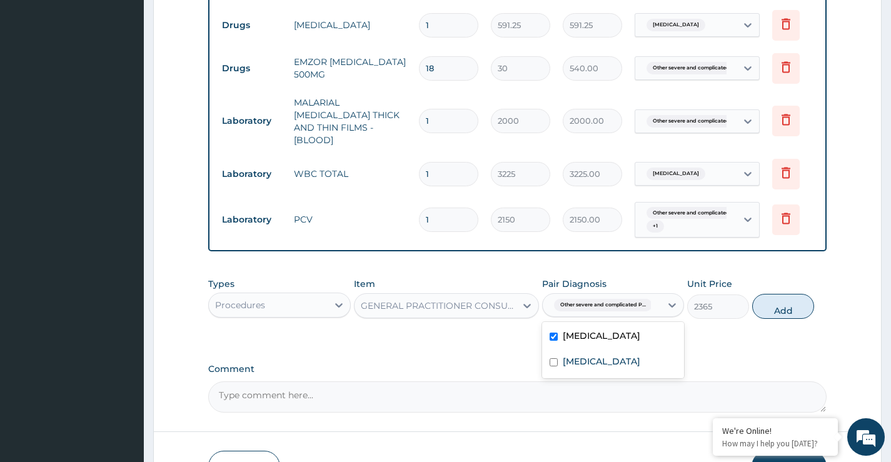
click at [770, 305] on button "Add" at bounding box center [784, 306] width 62 height 25
type input "0"
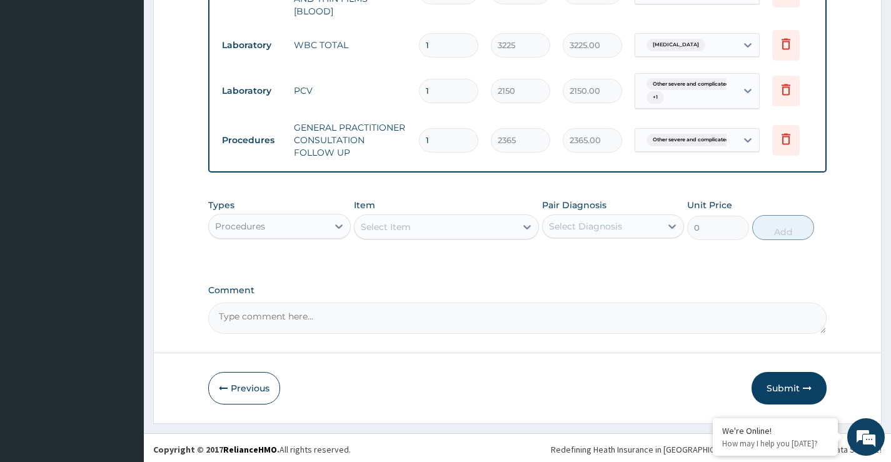
click at [801, 388] on button "Submit" at bounding box center [789, 388] width 75 height 33
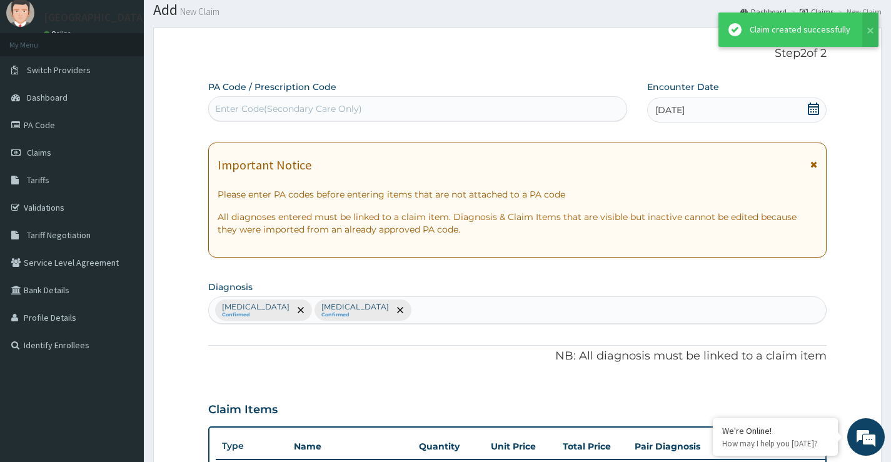
scroll to position [711, 0]
